Goal: Task Accomplishment & Management: Manage account settings

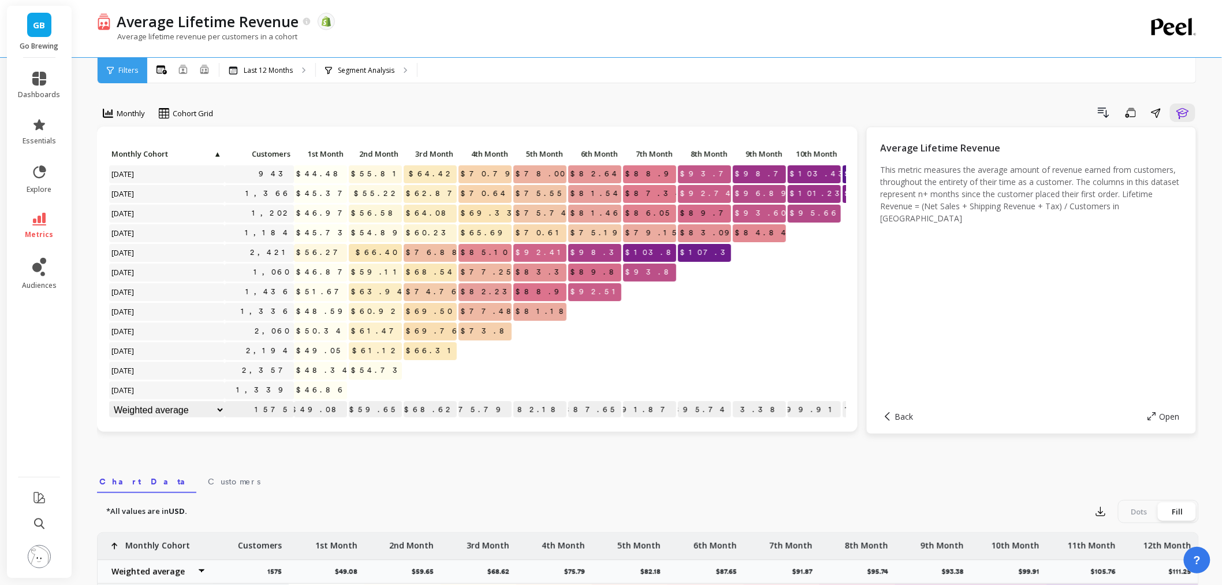
click at [39, 568] on button at bounding box center [39, 557] width 23 height 25
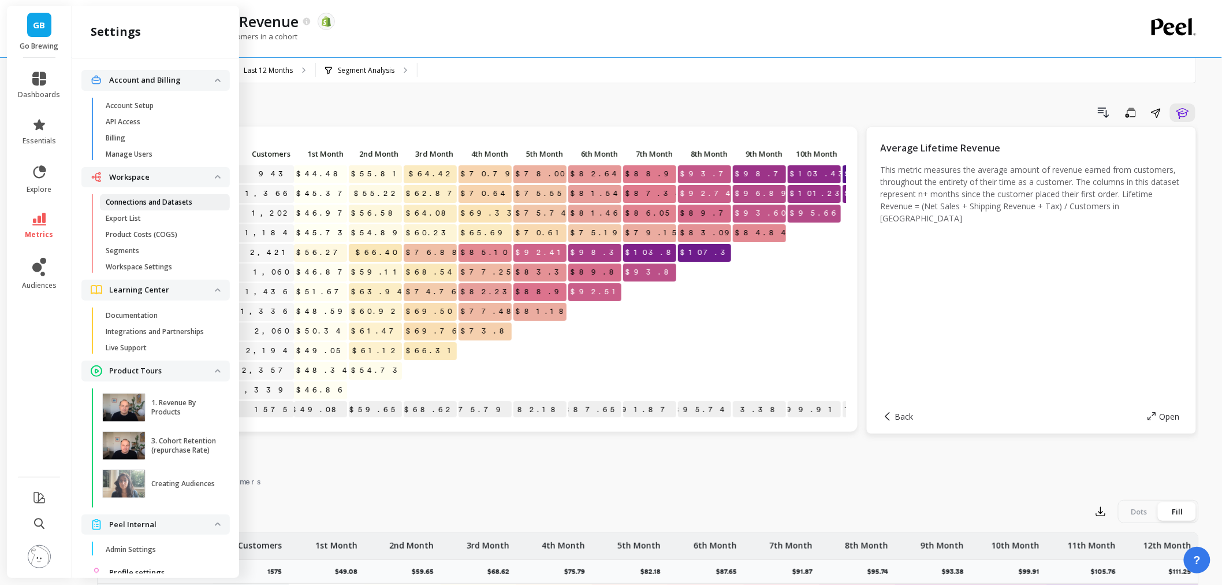
click at [165, 203] on p "Connections and Datasets" at bounding box center [149, 202] width 87 height 9
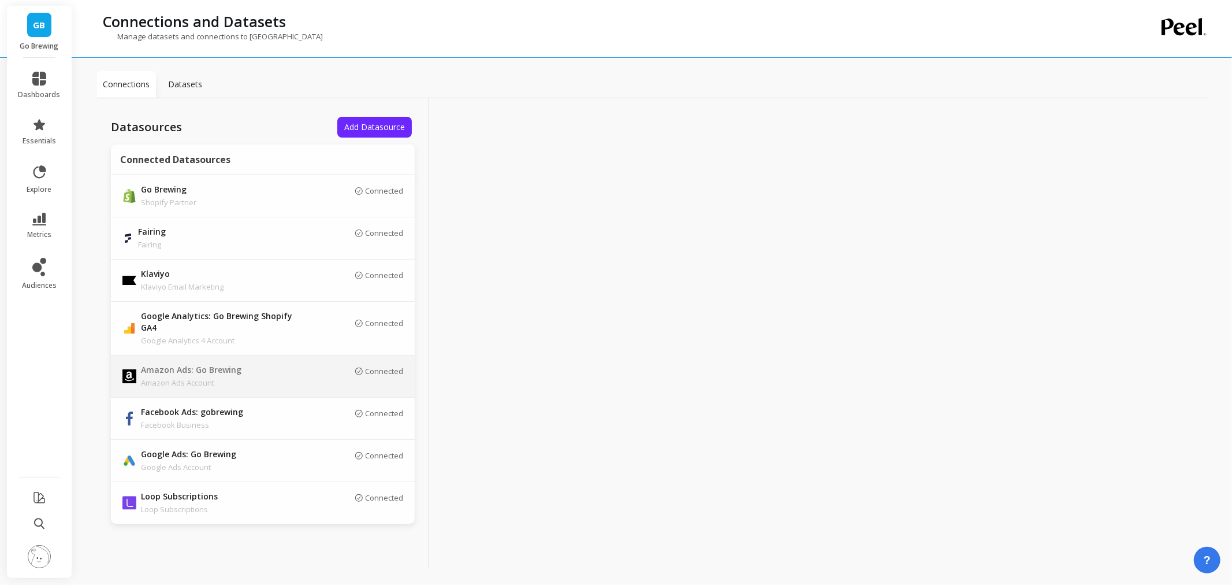
click at [251, 364] on p "Amazon Ads: Go Brewing" at bounding box center [222, 370] width 162 height 13
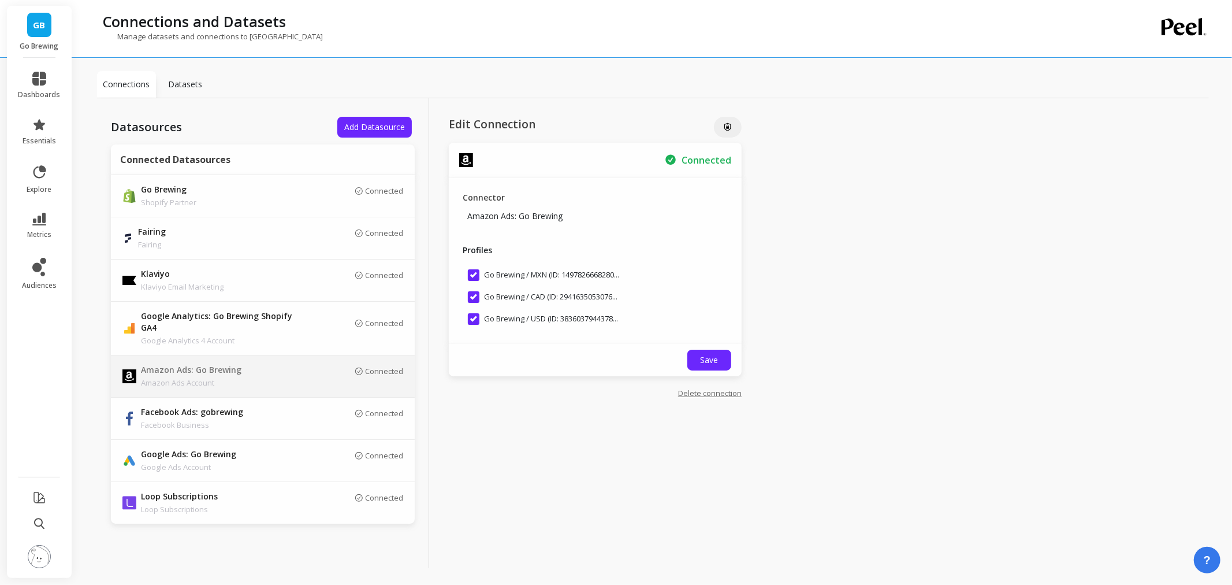
click at [35, 27] on span "GB" at bounding box center [40, 24] width 12 height 13
click at [385, 87] on div "Connections Datasets" at bounding box center [653, 84] width 1112 height 27
click at [734, 390] on link "Delete connection" at bounding box center [710, 393] width 64 height 10
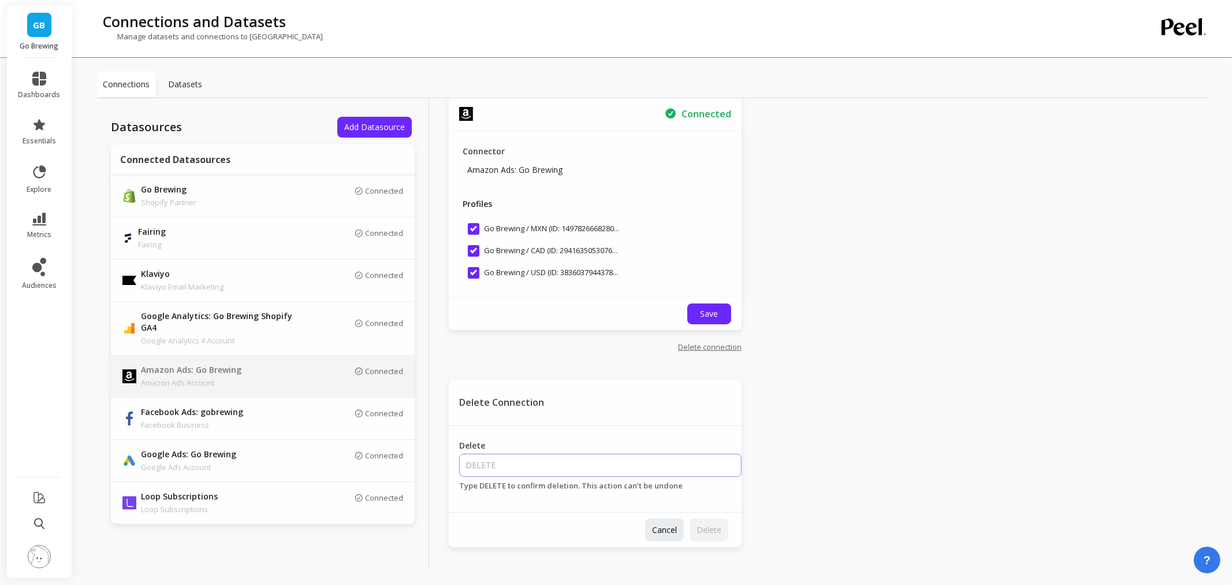
click at [477, 466] on input "Delete" at bounding box center [600, 464] width 282 height 23
type input "DELETE"
click at [697, 527] on span "Delete" at bounding box center [709, 529] width 25 height 11
